Goal: Task Accomplishment & Management: Complete application form

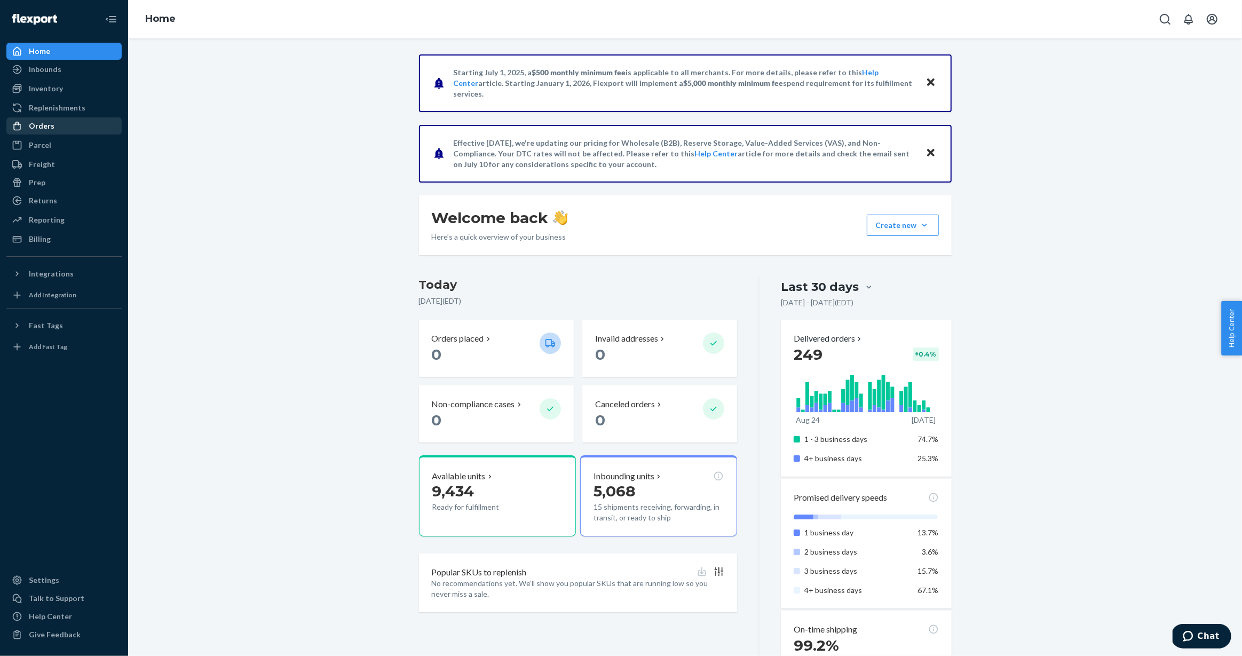
click at [48, 126] on div "Orders" at bounding box center [42, 126] width 26 height 11
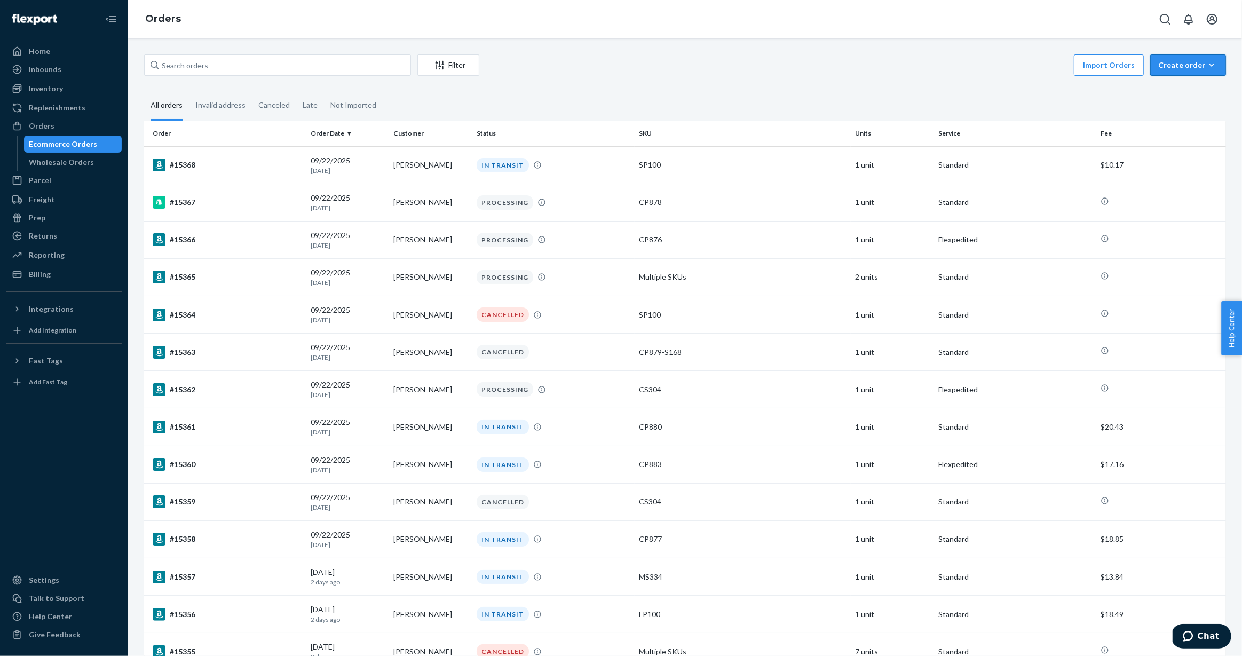
click at [1207, 64] on icon "button" at bounding box center [1211, 65] width 11 height 11
click at [1117, 98] on fieldset "All orders Invalid address Canceled Late Not Imported" at bounding box center [685, 105] width 1082 height 29
click at [1141, 91] on fieldset "All orders Invalid address Canceled Late Not Imported" at bounding box center [685, 105] width 1082 height 29
click at [1184, 38] on div "Filter Import Orders Create order Ecommerce order Removal order All orders Inva…" at bounding box center [685, 347] width 1114 height 618
click at [1202, 62] on div "Create order" at bounding box center [1188, 65] width 60 height 11
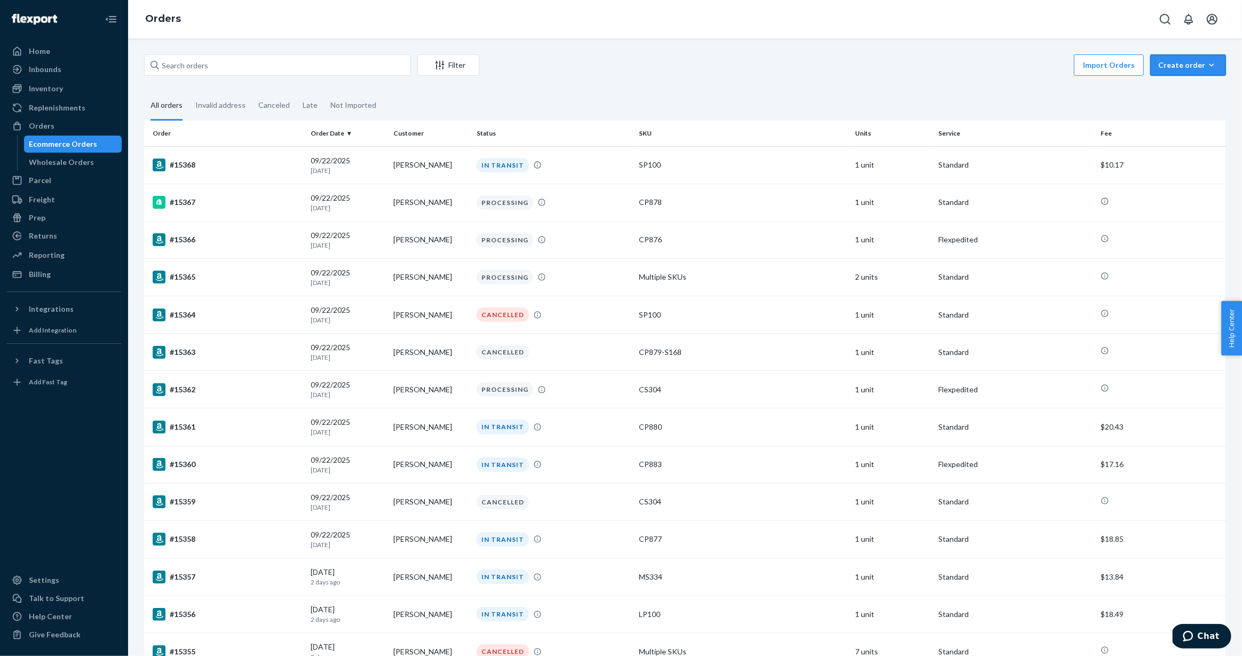
click at [1214, 64] on icon "button" at bounding box center [1211, 65] width 11 height 11
click at [1204, 93] on span "Ecommerce order" at bounding box center [1195, 90] width 66 height 7
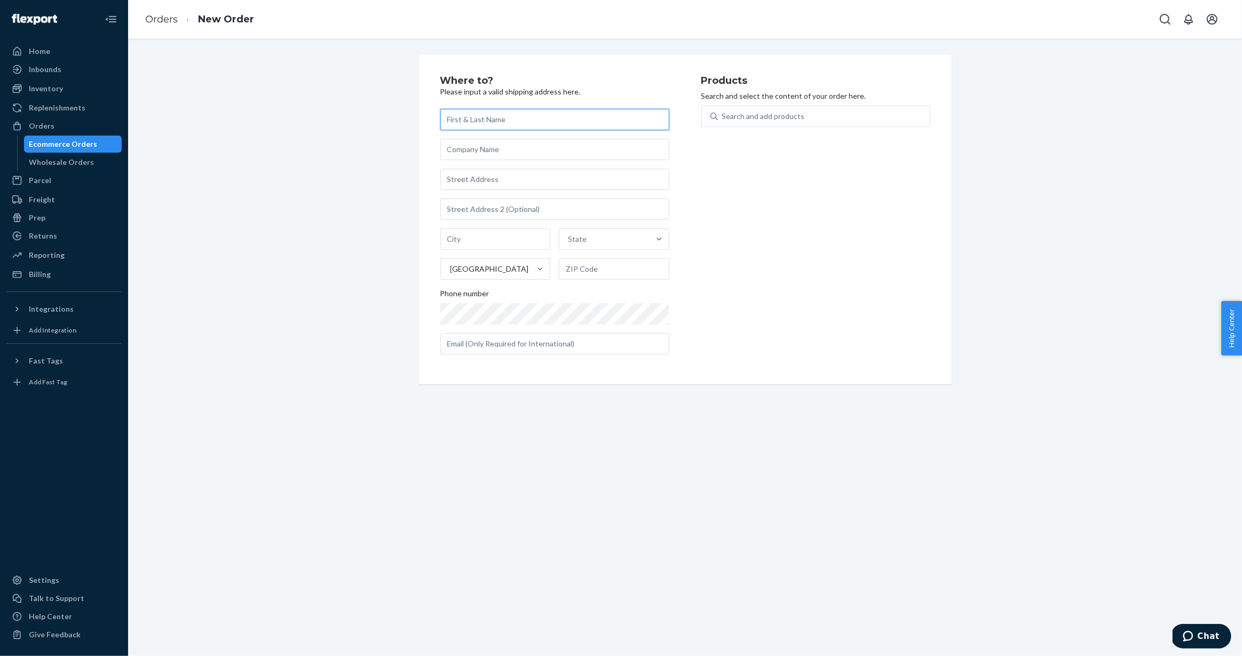
paste input "[PERSON_NAME]"
type input "[PERSON_NAME]"
click at [534, 179] on input "text" at bounding box center [554, 179] width 229 height 21
paste input "1914 [GEOGRAPHIC_DATA]"
type input "[STREET_ADDRESS]"
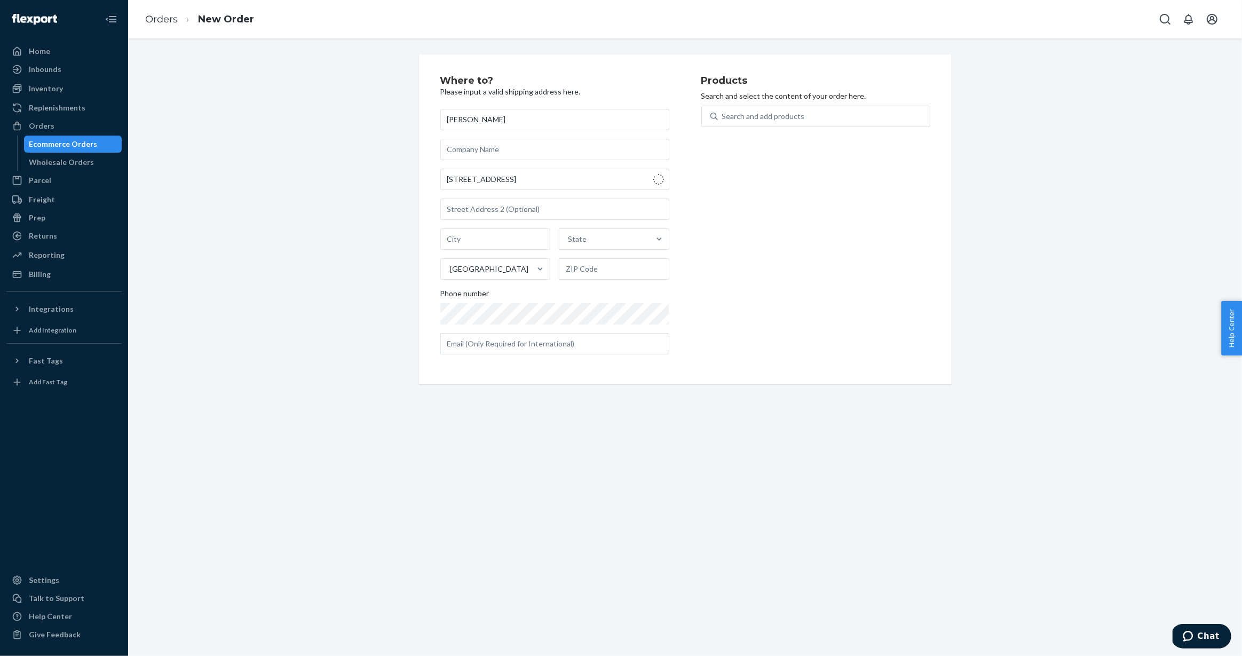
type input "[GEOGRAPHIC_DATA]"
type input "36340"
type input "[STREET_ADDRESS]"
click at [756, 306] on div "Products Search and select the content of your order here. Search and add produ…" at bounding box center [815, 219] width 229 height 287
click at [735, 114] on div "Search and add products" at bounding box center [763, 116] width 83 height 11
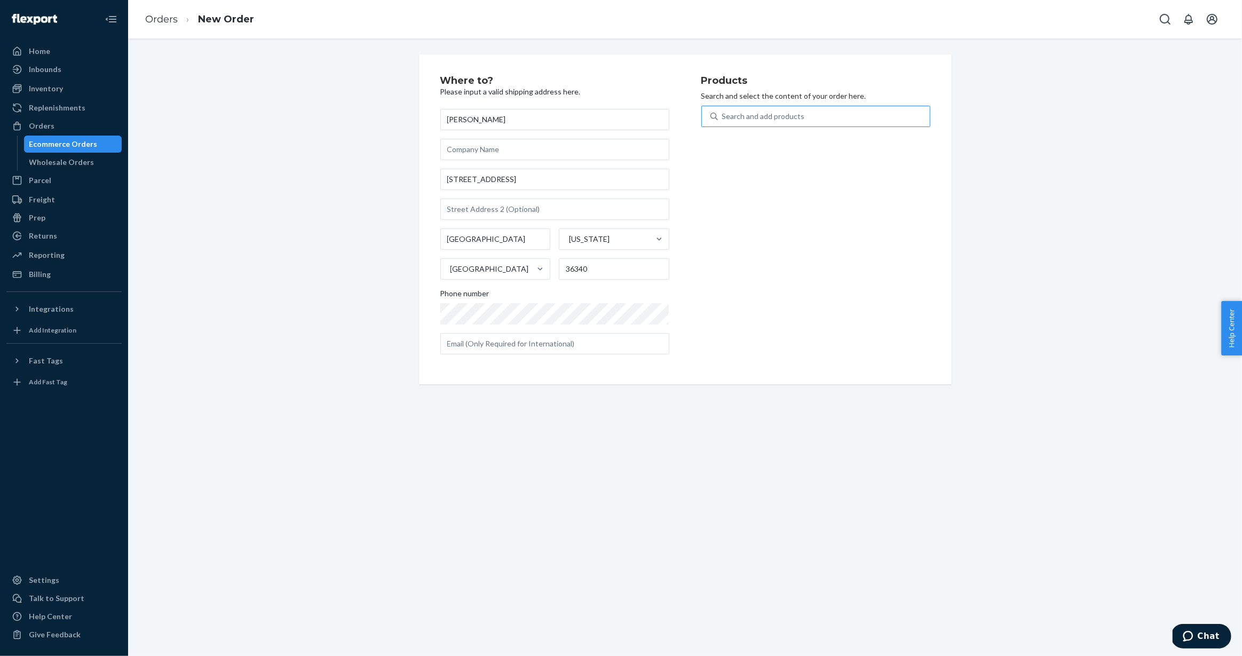
click at [723, 114] on input "Search and add products" at bounding box center [722, 116] width 1 height 11
paste input "CP880"
type input "CP880"
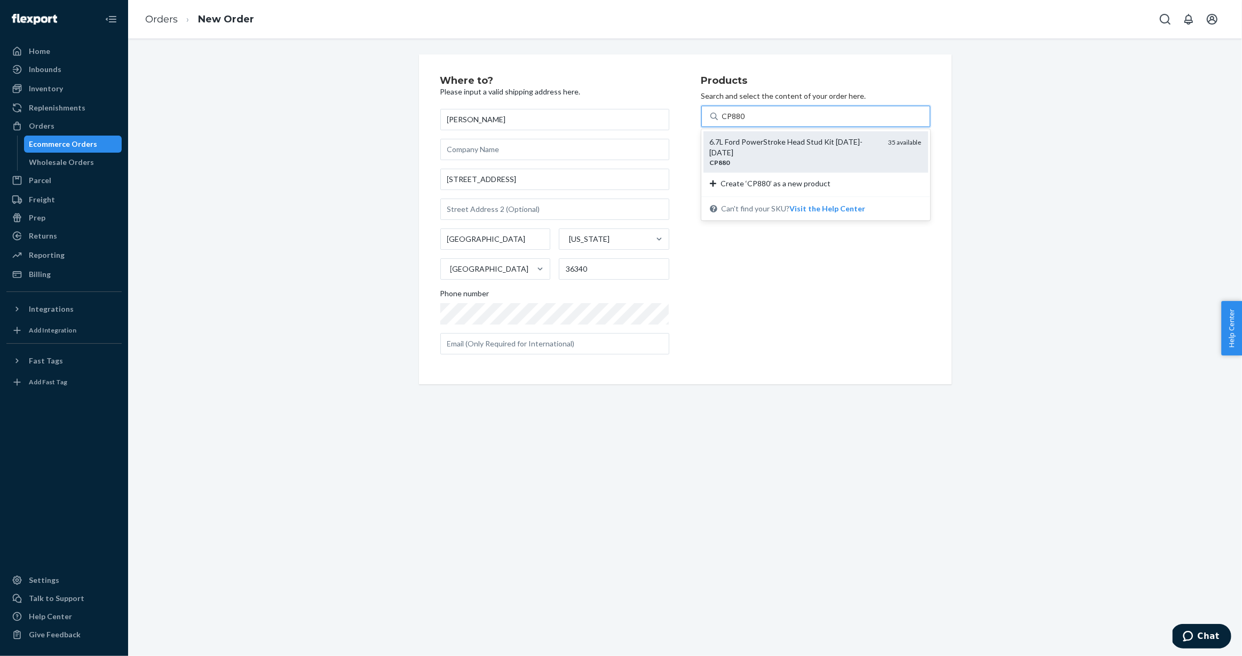
click at [760, 144] on div "6.7L Ford PowerStroke Head Stud Kit [DATE]-[DATE]" at bounding box center [795, 147] width 170 height 21
click at [746, 122] on input "CP880" at bounding box center [734, 116] width 24 height 11
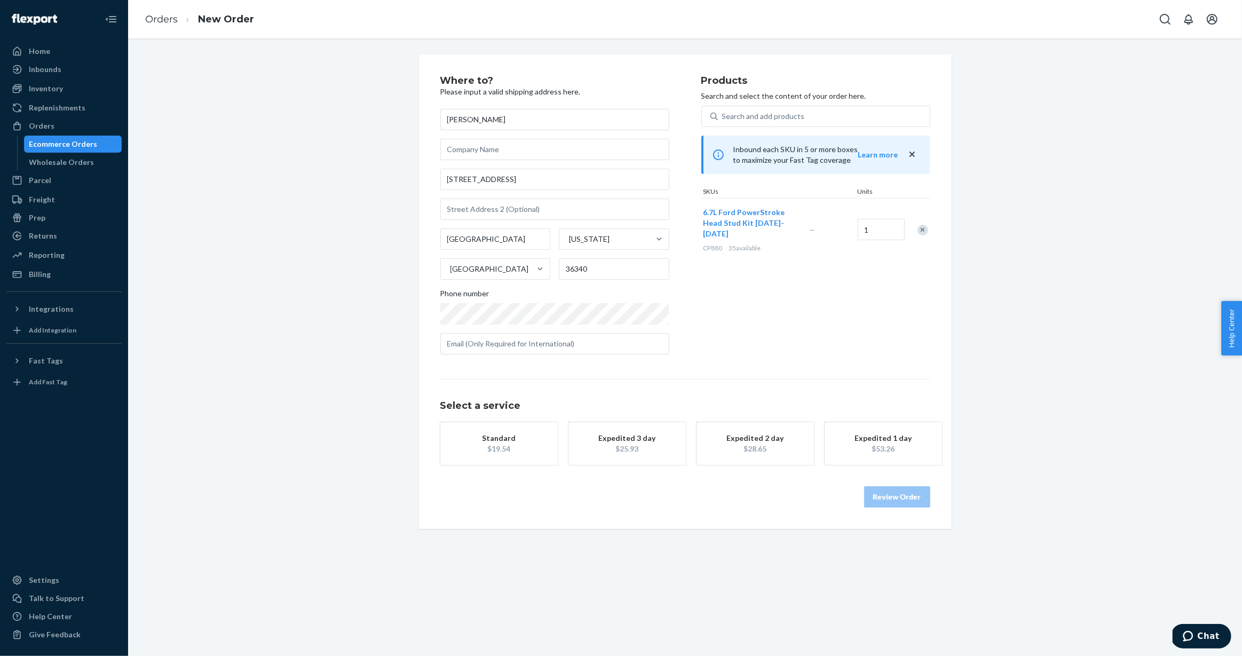
click at [767, 497] on div "Review Order" at bounding box center [685, 492] width 490 height 32
click at [1093, 472] on div "Where to? Please input a valid shipping address here. [PERSON_NAME] [STREET_ADD…" at bounding box center [685, 296] width 1098 height 485
click at [924, 445] on div "Promised by [DATE]" at bounding box center [883, 449] width 85 height 11
click at [899, 509] on button "Review Order" at bounding box center [897, 507] width 66 height 21
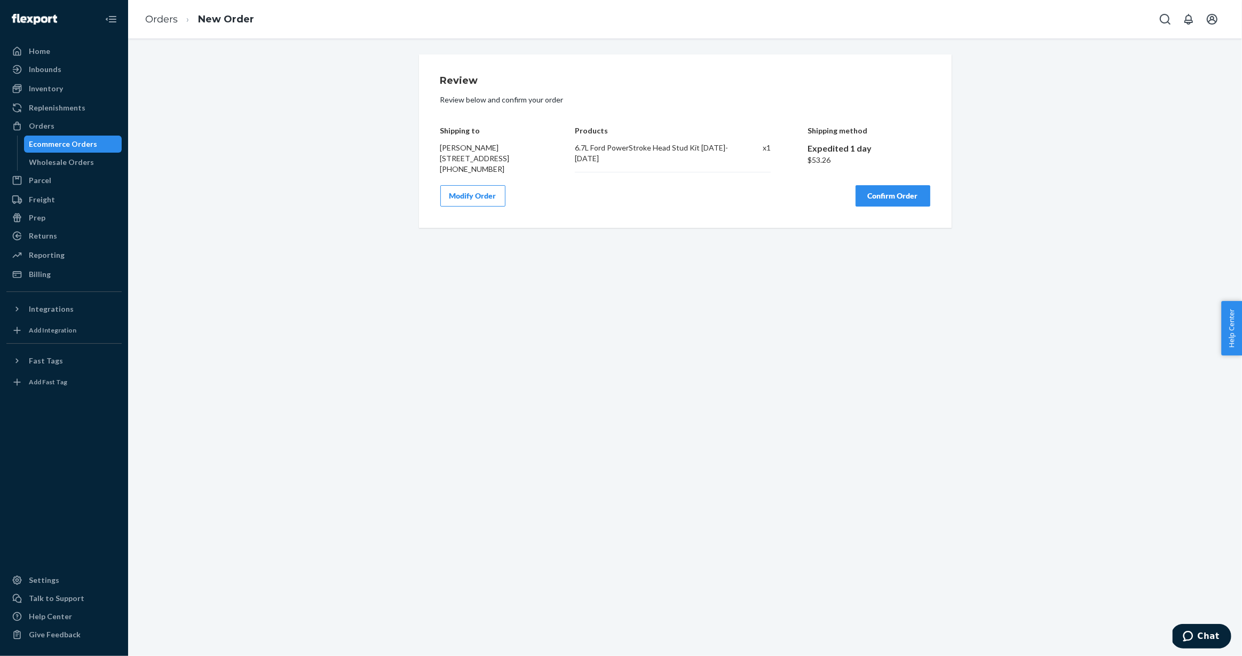
click at [892, 282] on div "Review Review below and confirm your order Shipping to [PERSON_NAME] [STREET_AD…" at bounding box center [685, 347] width 1114 height 618
click at [875, 207] on button "Confirm Order" at bounding box center [893, 195] width 75 height 21
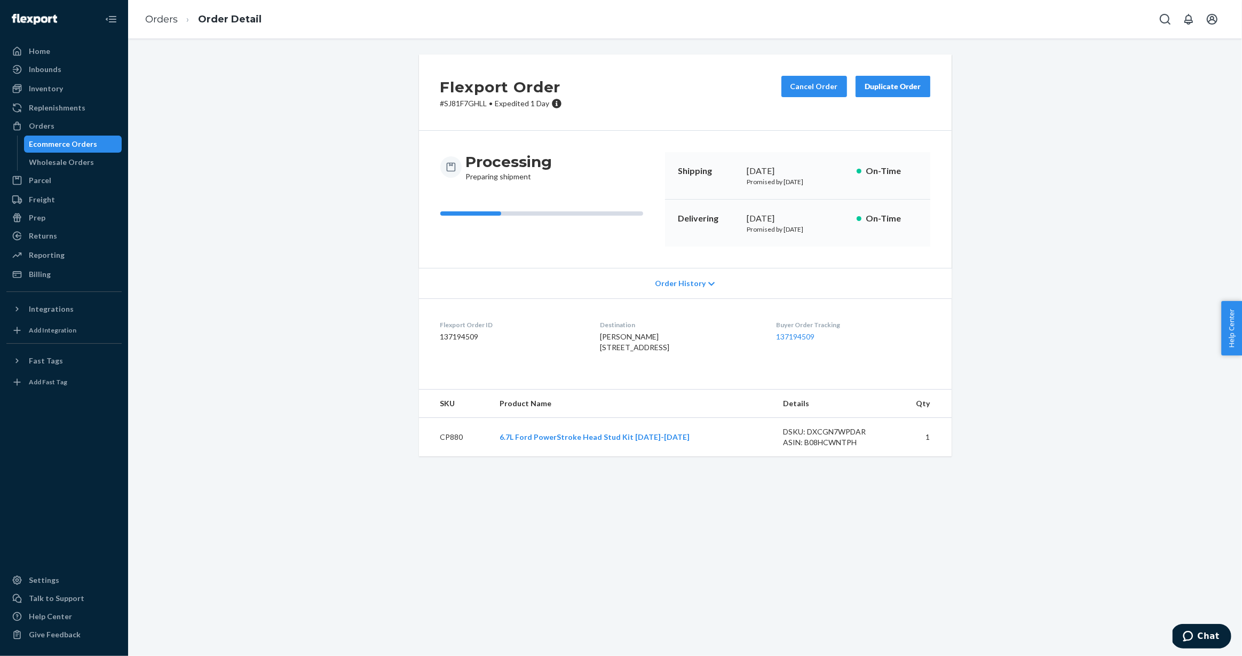
click at [459, 102] on p "# SJ81F7GHLL • Expedited 1 Day" at bounding box center [501, 103] width 122 height 11
copy p "SJ81F7GHLL"
click at [828, 92] on button "Cancel Order" at bounding box center [814, 86] width 66 height 21
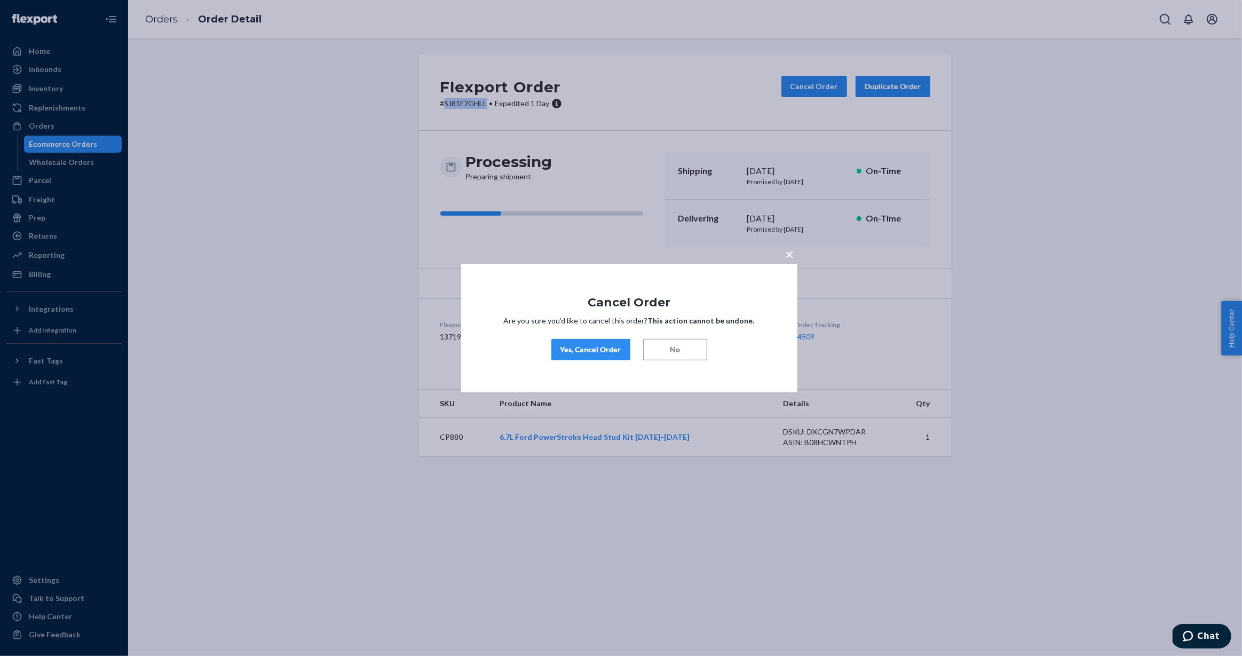
click at [593, 351] on div "Yes, Cancel Order" at bounding box center [590, 349] width 61 height 11
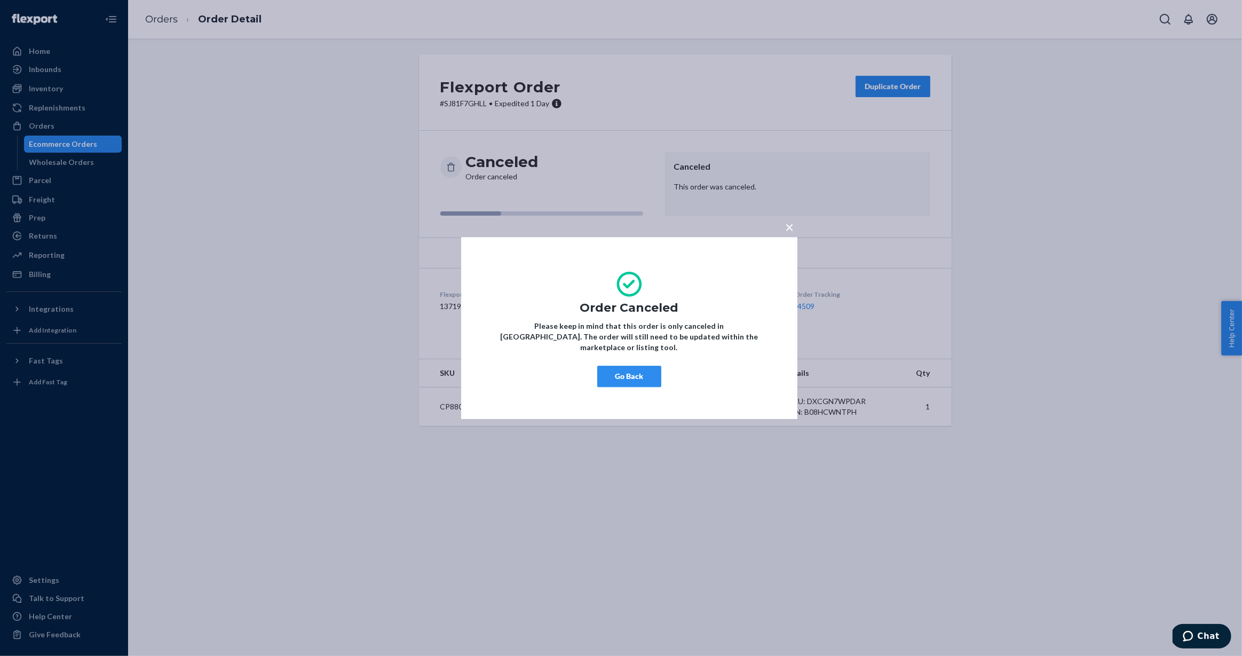
click at [786, 236] on span "×" at bounding box center [790, 227] width 9 height 18
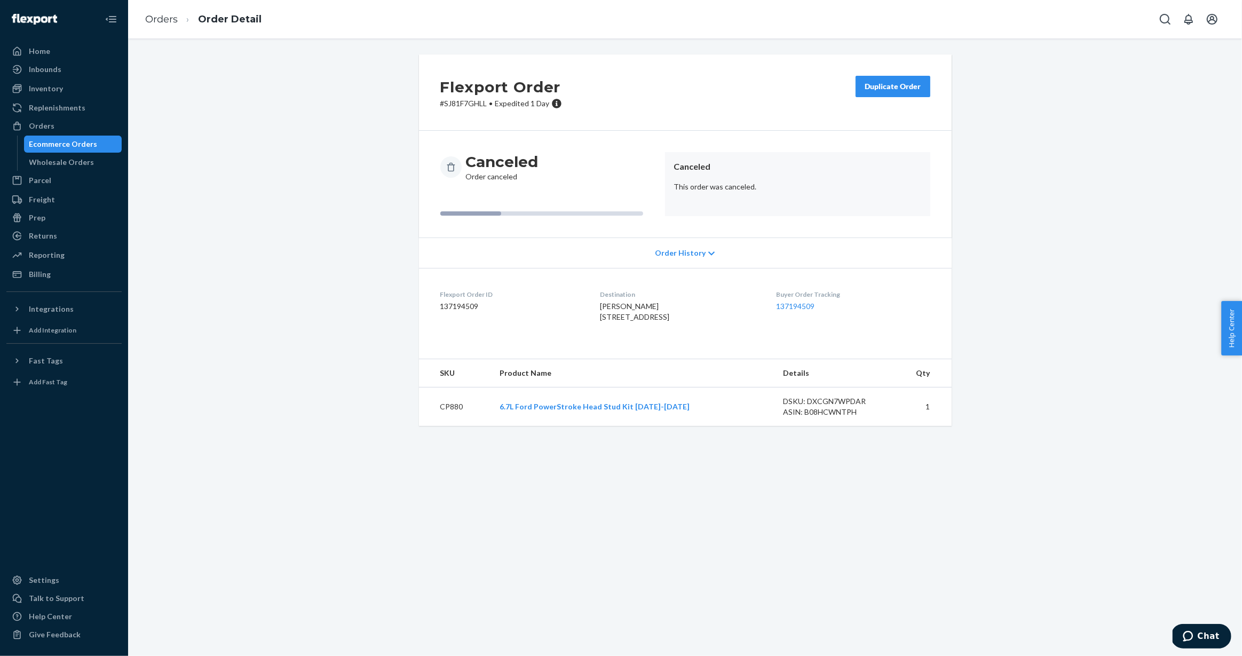
click at [862, 90] on button "Duplicate Order" at bounding box center [893, 86] width 75 height 21
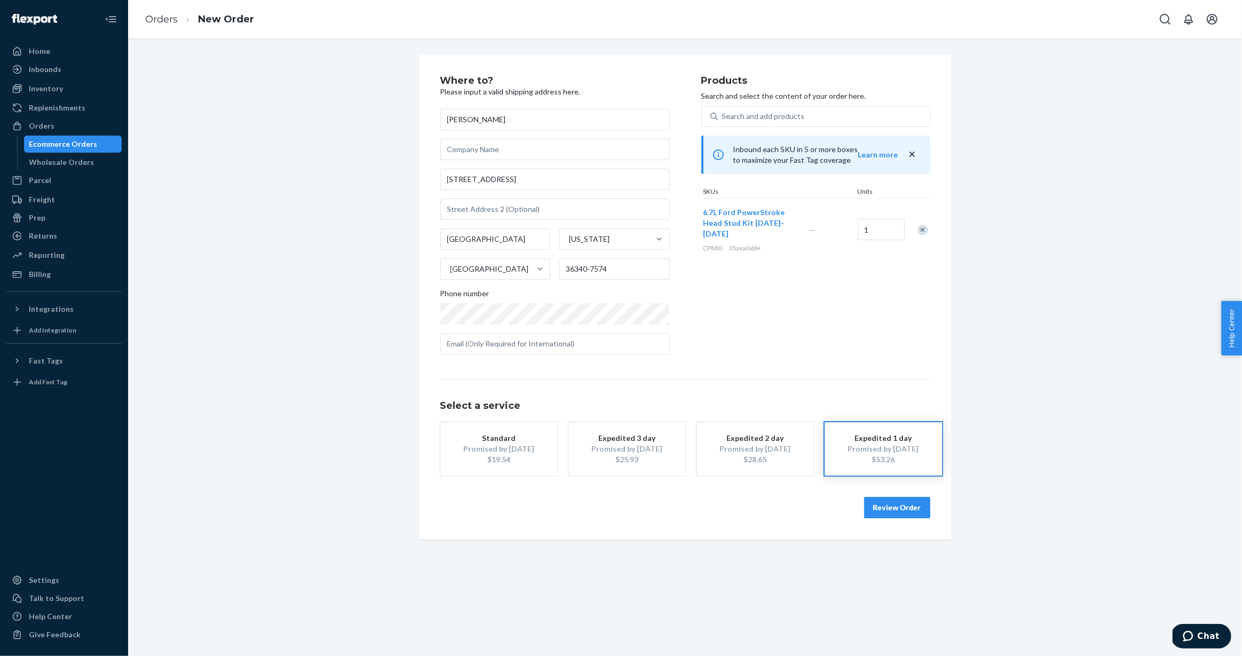
click at [885, 510] on button "Review Order" at bounding box center [897, 507] width 66 height 21
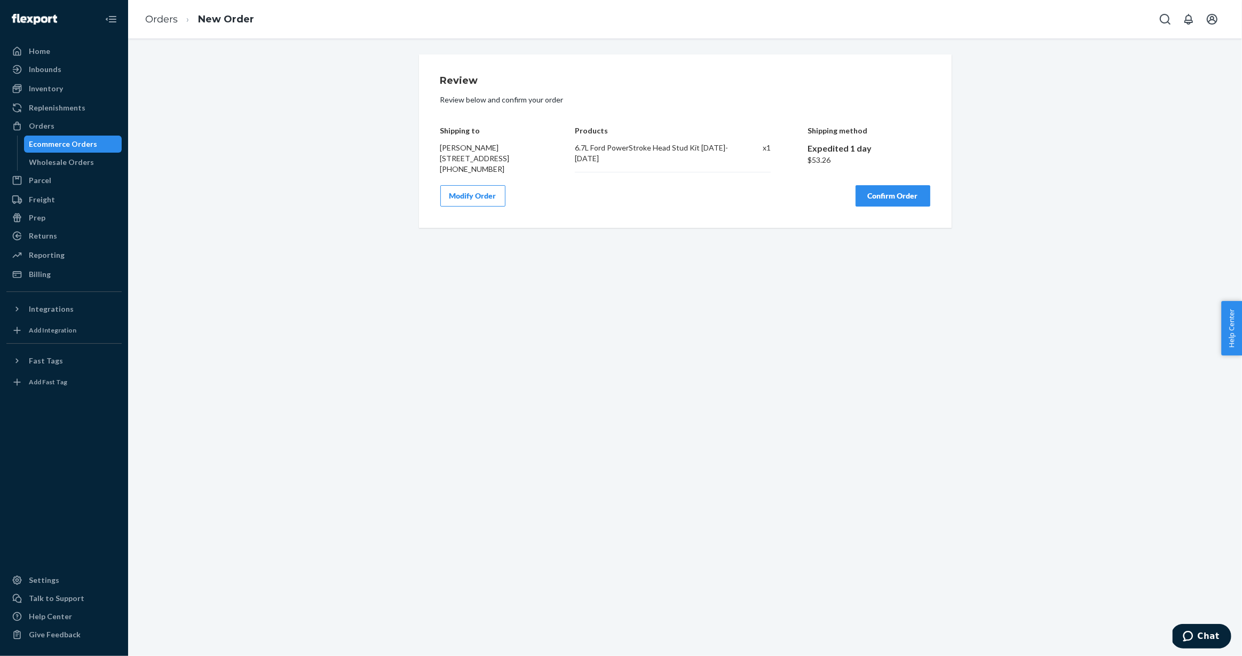
click at [885, 207] on button "Confirm Order" at bounding box center [893, 195] width 75 height 21
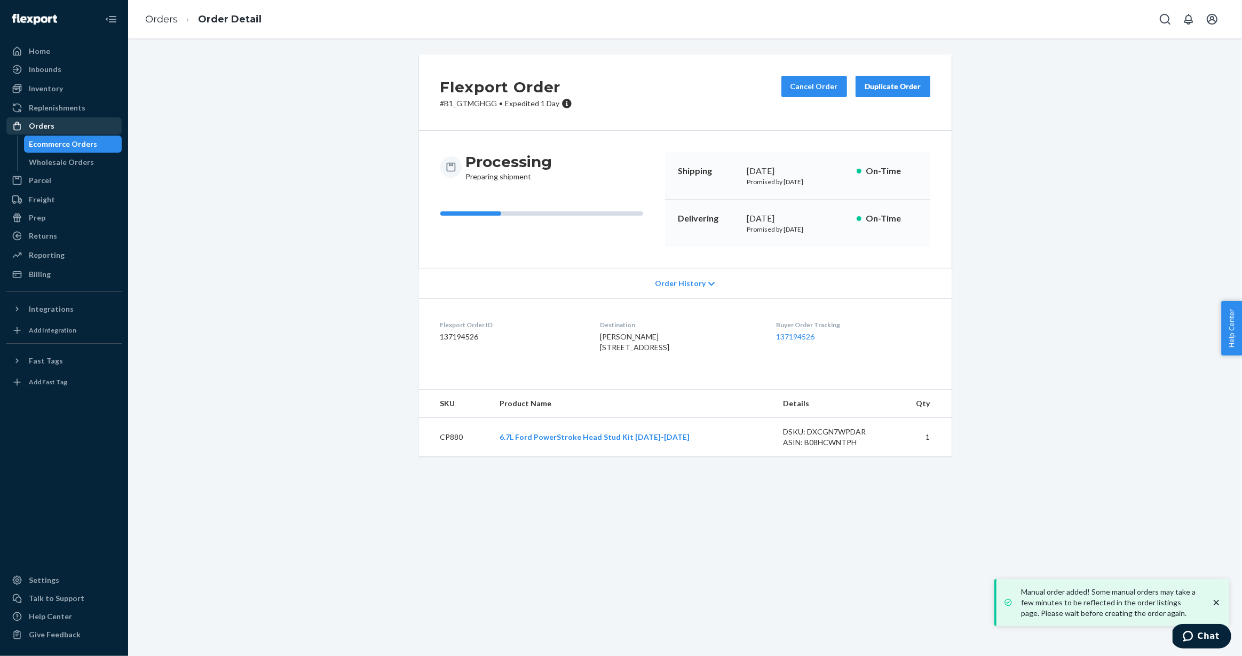
click at [89, 128] on div "Orders" at bounding box center [63, 126] width 113 height 15
